Goal: Information Seeking & Learning: Check status

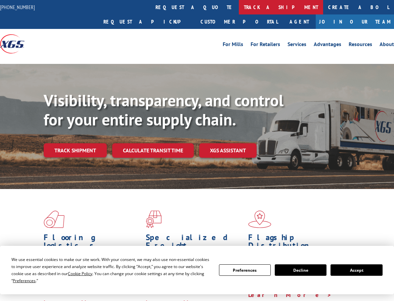
click at [239, 6] on link "track a shipment" at bounding box center [281, 7] width 84 height 14
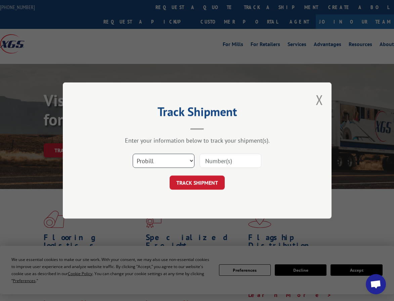
click at [176, 164] on select "Select category... Probill BOL PO" at bounding box center [164, 161] width 62 height 14
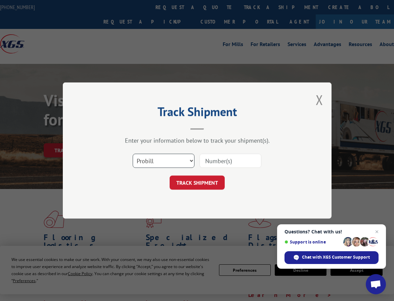
select select "po"
click at [133, 154] on select "Select category... Probill BOL PO" at bounding box center [164, 161] width 62 height 14
click at [218, 160] on input at bounding box center [231, 161] width 62 height 14
type input "44505540"
click button "TRACK SHIPMENT" at bounding box center [197, 182] width 55 height 14
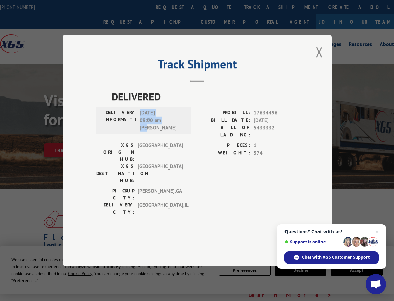
drag, startPoint x: 169, startPoint y: 145, endPoint x: 140, endPoint y: 129, distance: 32.9
click at [140, 129] on span "[DATE] 09:00 am [PERSON_NAME]" at bounding box center [162, 120] width 45 height 23
copy span "[DATE] 09:00 am [PERSON_NAME]"
click at [318, 61] on button "Close modal" at bounding box center [319, 52] width 7 height 18
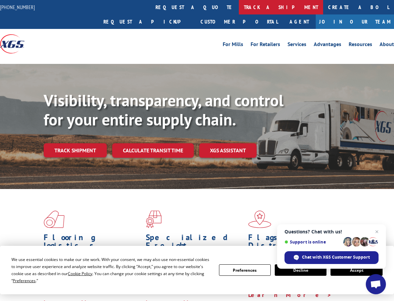
click at [239, 6] on link "track a shipment" at bounding box center [281, 7] width 84 height 14
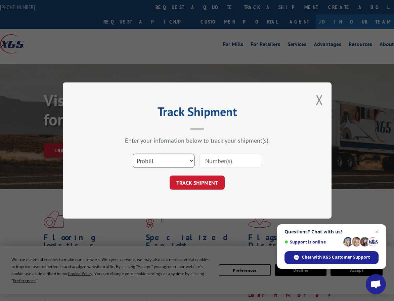
click at [168, 164] on select "Select category... Probill BOL PO" at bounding box center [164, 161] width 62 height 14
select select "po"
click at [133, 154] on select "Select category... Probill BOL PO" at bounding box center [164, 161] width 62 height 14
click at [226, 163] on input at bounding box center [231, 161] width 62 height 14
type input "44505584"
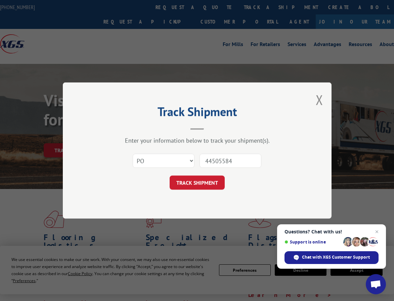
click button "TRACK SHIPMENT" at bounding box center [197, 182] width 55 height 14
